Goal: Find contact information: Find contact information

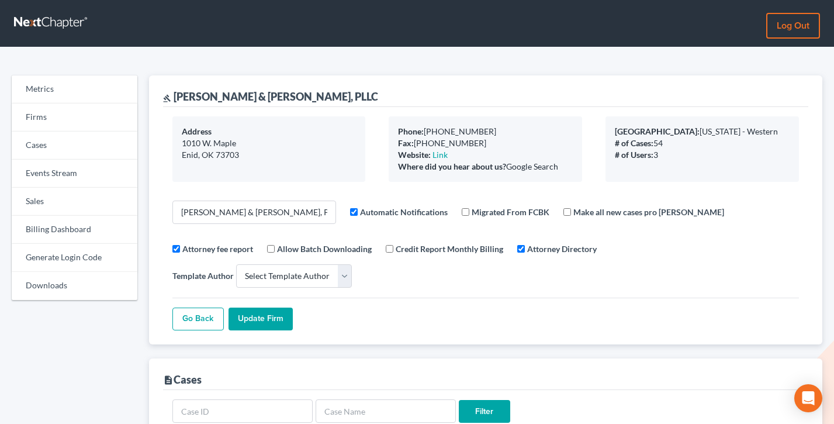
select select
click at [50, 204] on link "Sales" at bounding box center [75, 202] width 126 height 28
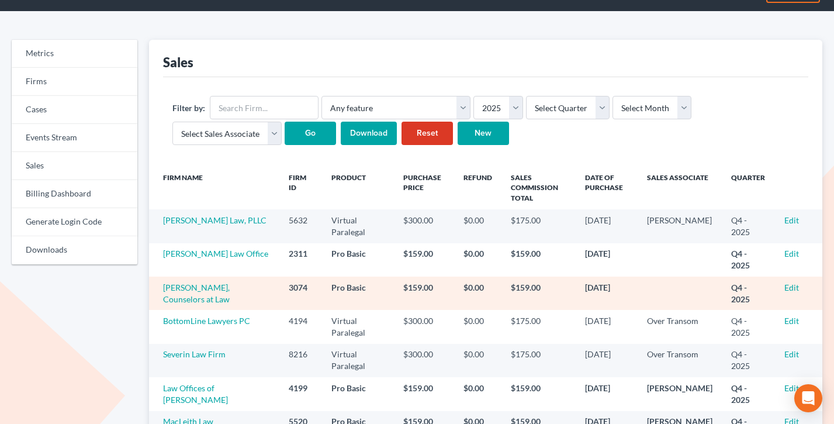
scroll to position [37, 0]
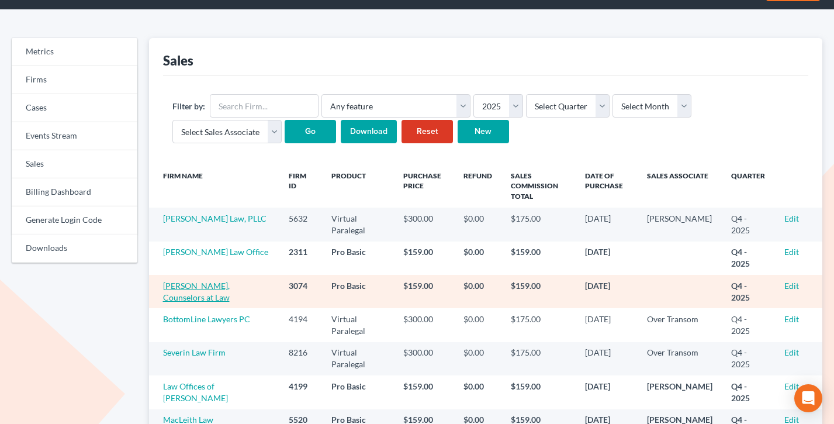
click at [205, 292] on link "Richard F. Fried, Counselors at Law" at bounding box center [196, 292] width 67 height 22
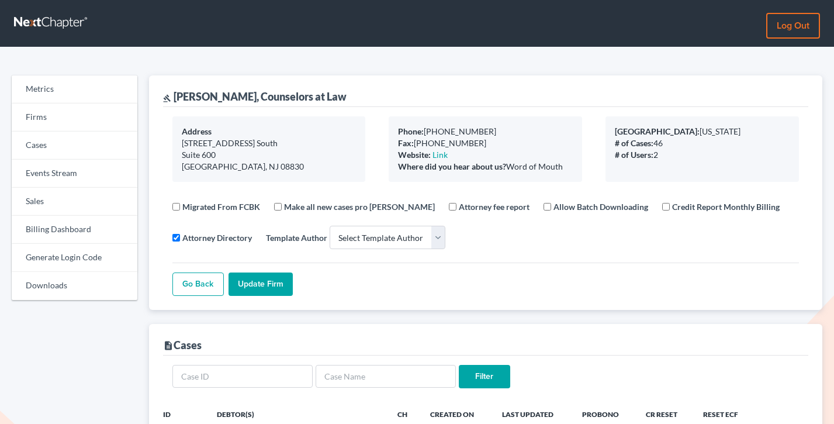
select select
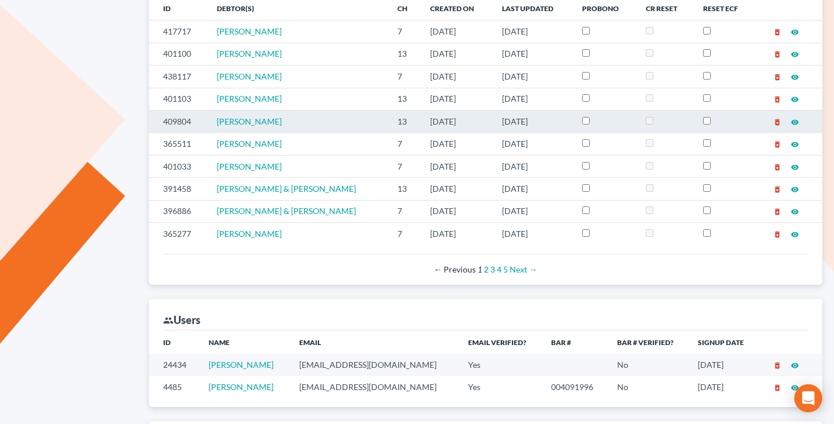
scroll to position [440, 0]
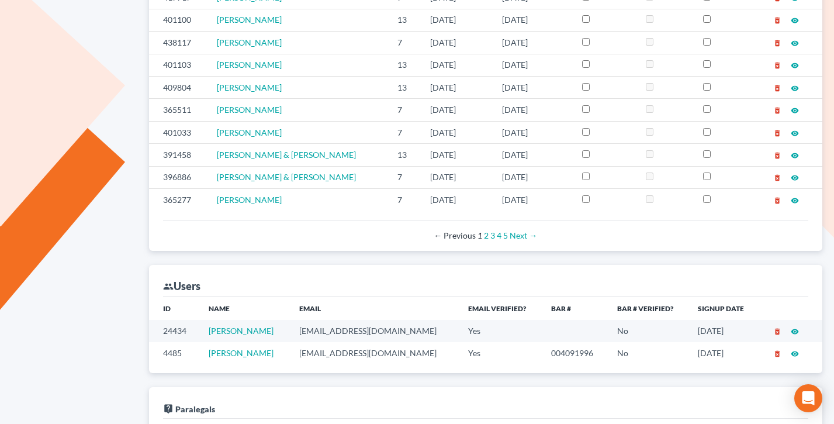
click at [363, 353] on td "friedlawyer@aol.com" at bounding box center [374, 353] width 169 height 22
copy td "friedlawyer@aol.com"
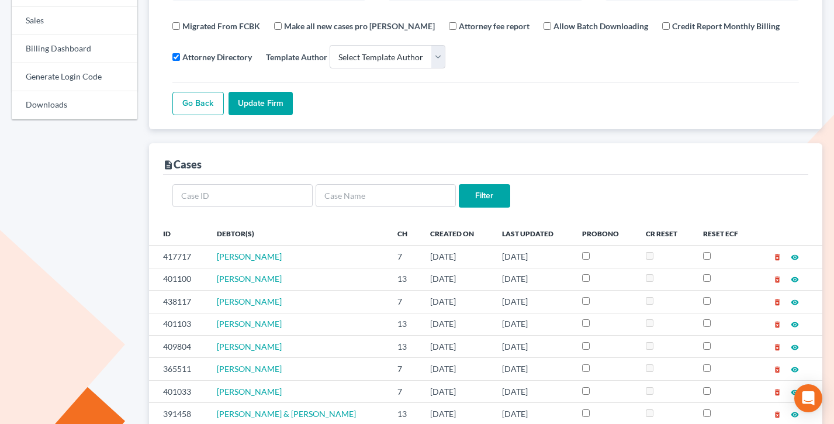
scroll to position [0, 0]
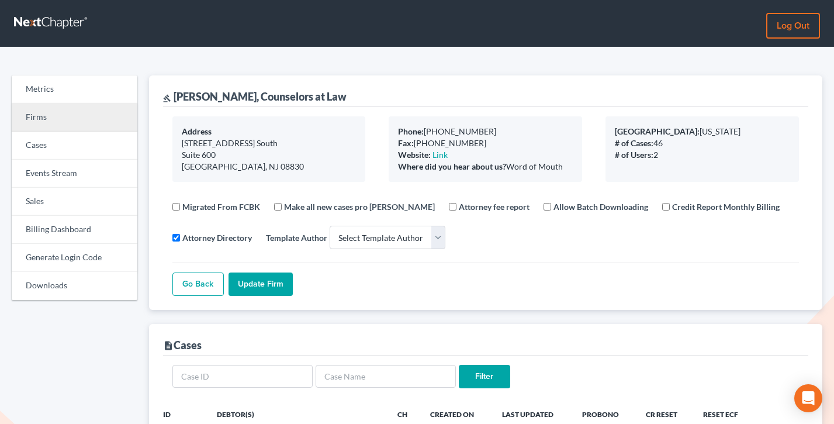
click at [30, 111] on link "Firms" at bounding box center [75, 118] width 126 height 28
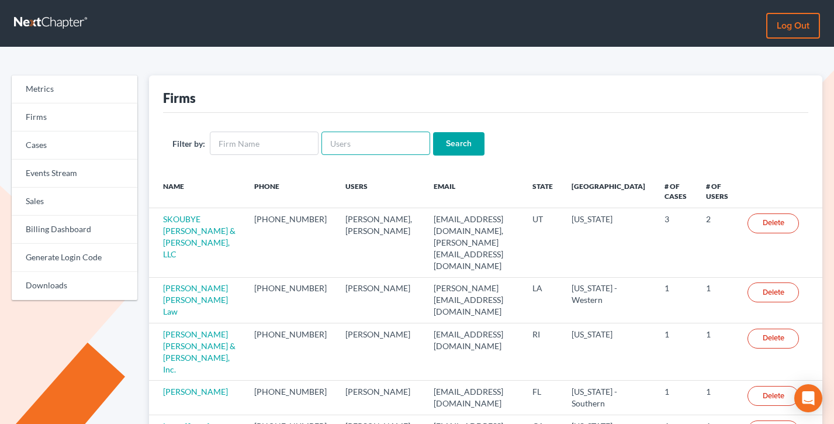
click at [351, 150] on input "text" at bounding box center [376, 143] width 109 height 23
paste input "[PERSON_NAME][EMAIL_ADDRESS][DOMAIN_NAME]"
type input "[PERSON_NAME][EMAIL_ADDRESS][DOMAIN_NAME]"
click at [433, 132] on input "Search" at bounding box center [458, 143] width 51 height 23
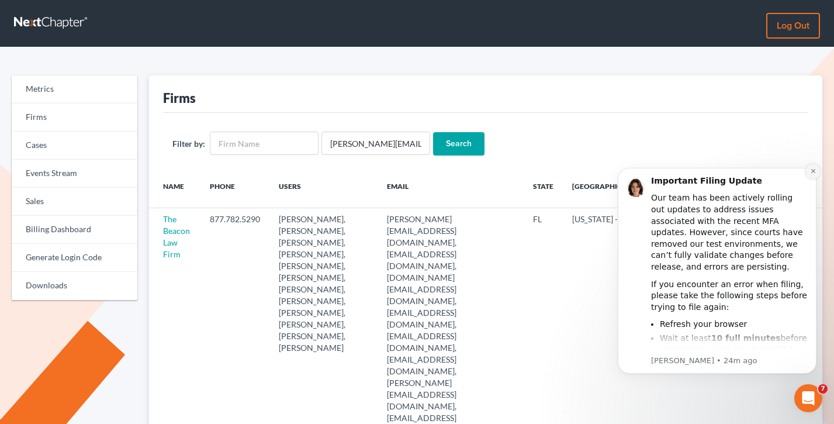
click at [815, 174] on icon "Dismiss notification" at bounding box center [813, 171] width 6 height 6
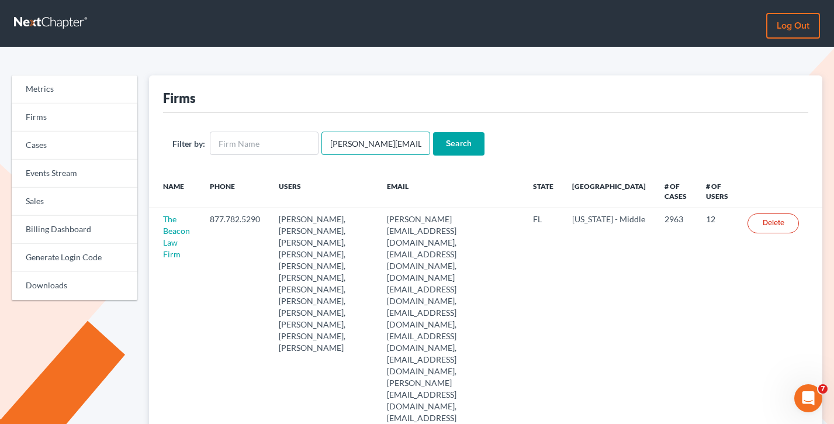
click at [402, 147] on input "[PERSON_NAME][EMAIL_ADDRESS][DOMAIN_NAME]" at bounding box center [376, 143] width 109 height 23
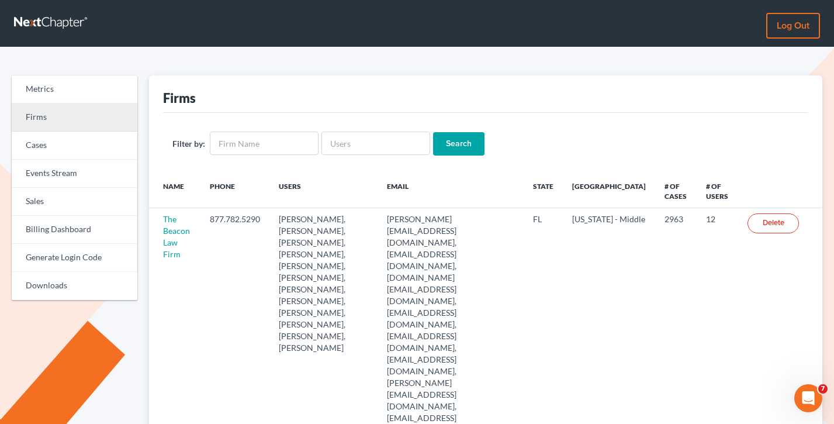
click at [44, 105] on link "Firms" at bounding box center [75, 118] width 126 height 28
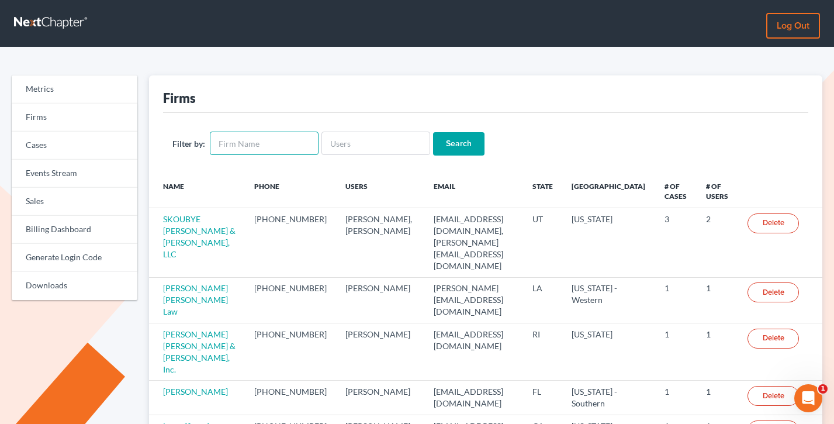
click at [249, 147] on input "text" at bounding box center [264, 143] width 109 height 23
type input "macleith"
click at [433, 132] on input "Search" at bounding box center [458, 143] width 51 height 23
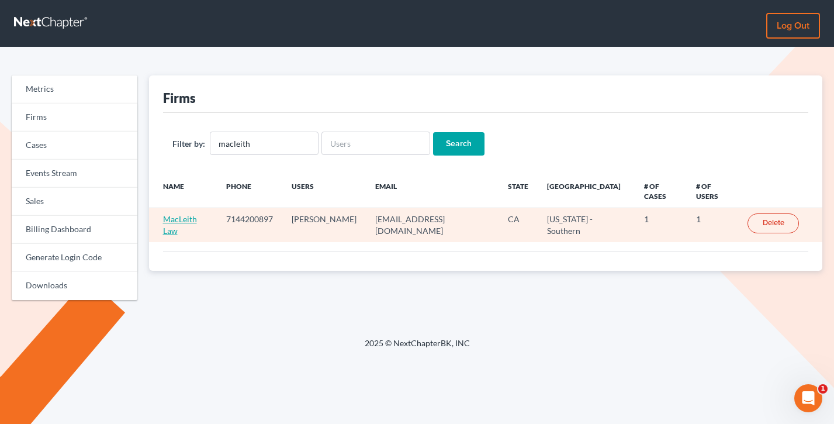
click at [170, 228] on link "MacLeith Law" at bounding box center [180, 225] width 34 height 22
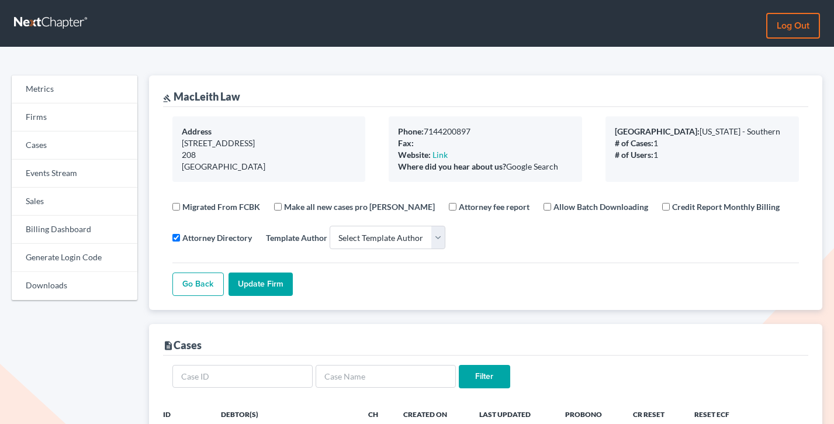
select select
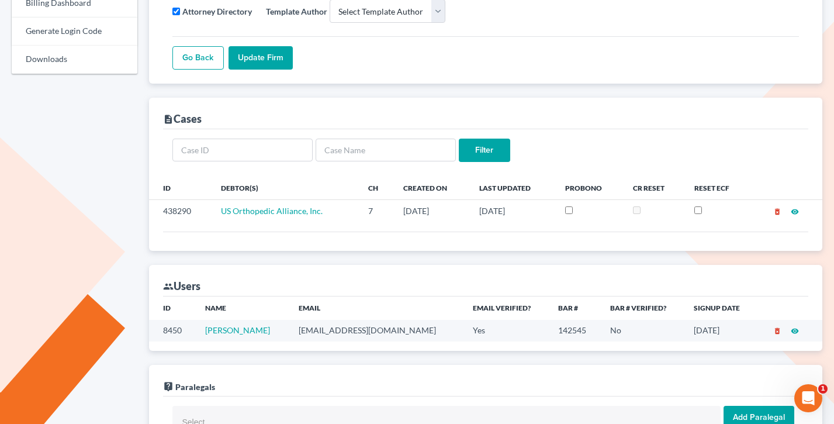
scroll to position [240, 0]
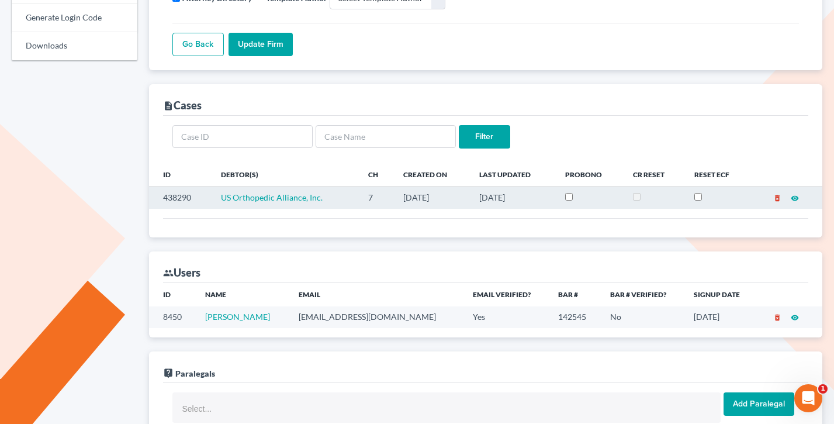
drag, startPoint x: 522, startPoint y: 206, endPoint x: 389, endPoint y: 196, distance: 132.6
click at [389, 196] on tr "438290 US Orthopedic Alliance, Inc. 7 [DATE] [DATE] delete_forever visibility" at bounding box center [486, 198] width 674 height 22
click at [389, 196] on td "7" at bounding box center [376, 198] width 35 height 22
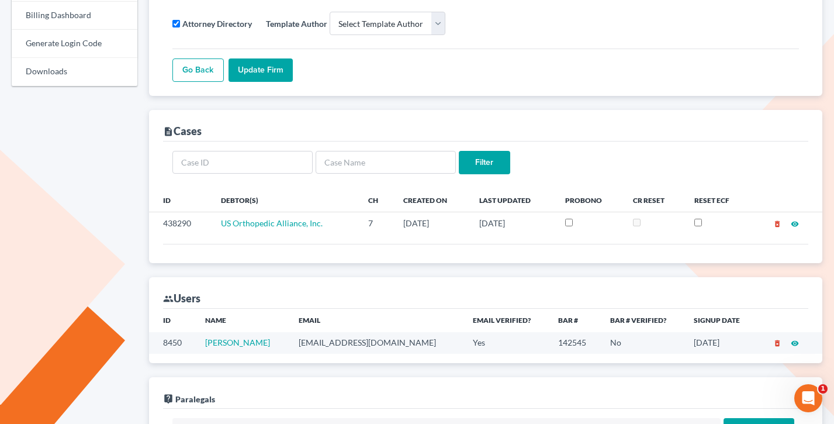
scroll to position [215, 0]
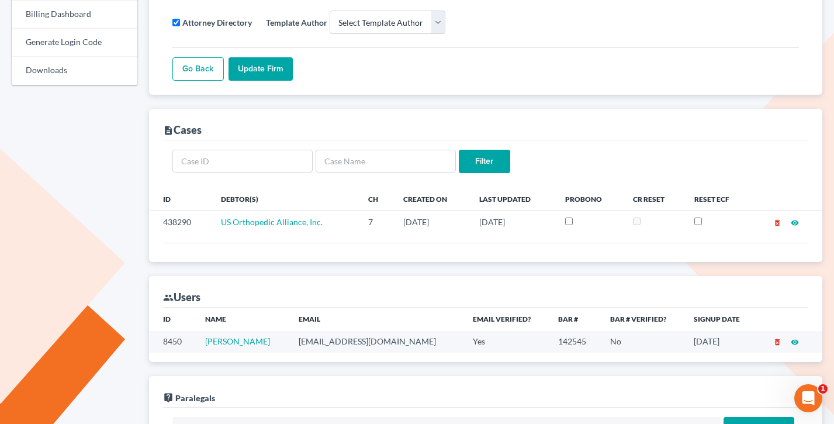
click at [395, 342] on td "[EMAIL_ADDRESS][DOMAIN_NAME]" at bounding box center [376, 342] width 174 height 22
copy td "[EMAIL_ADDRESS][DOMAIN_NAME]"
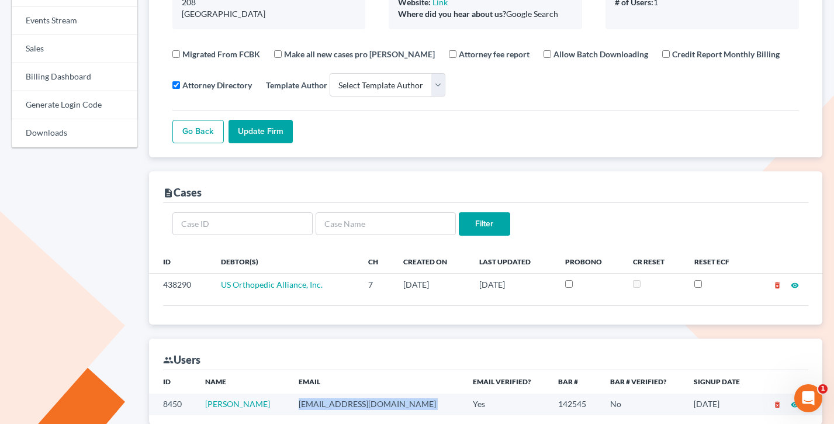
scroll to position [188, 0]
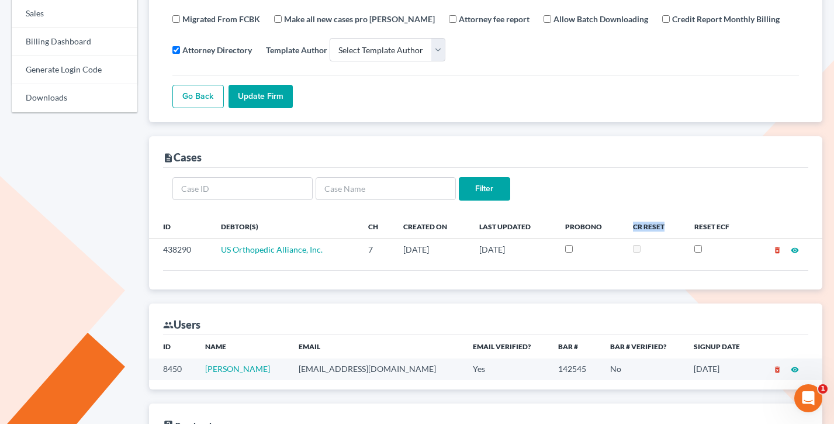
drag, startPoint x: 672, startPoint y: 227, endPoint x: 632, endPoint y: 225, distance: 40.4
click at [632, 225] on th "CR Reset" at bounding box center [654, 226] width 61 height 23
drag, startPoint x: 615, startPoint y: 225, endPoint x: 554, endPoint y: 223, distance: 60.3
click at [554, 223] on tr "ID Debtor(s) Ch Created On Last Updated ProBono CR Reset Reset ECF" at bounding box center [486, 226] width 674 height 23
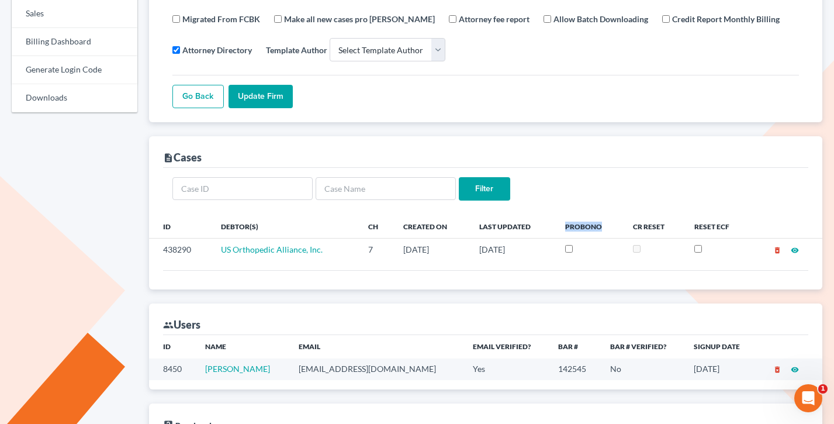
click at [554, 223] on th "Last Updated" at bounding box center [513, 226] width 86 height 23
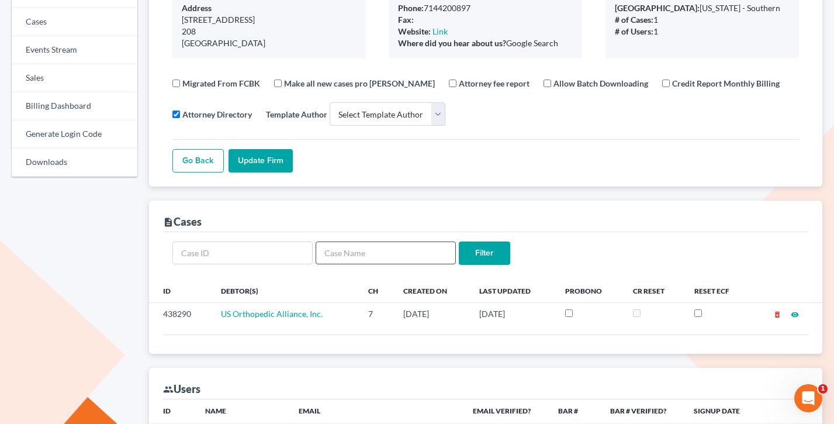
scroll to position [262, 0]
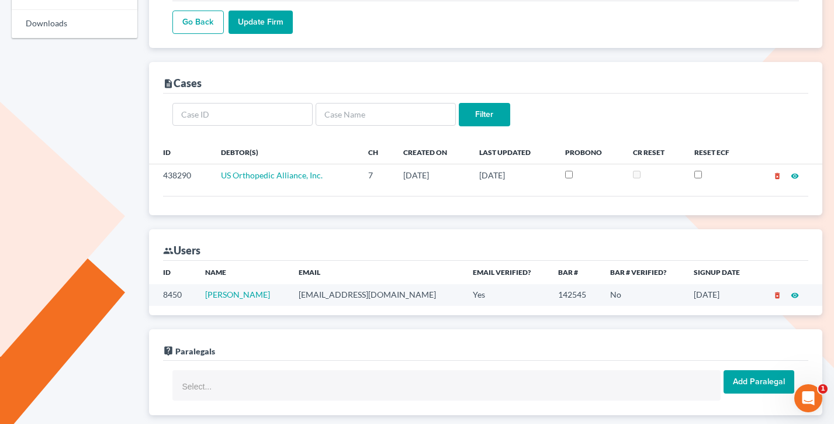
click at [357, 292] on td "[EMAIL_ADDRESS][DOMAIN_NAME]" at bounding box center [376, 295] width 174 height 22
copy td "[EMAIL_ADDRESS][DOMAIN_NAME]"
